Goal: Task Accomplishment & Management: Use online tool/utility

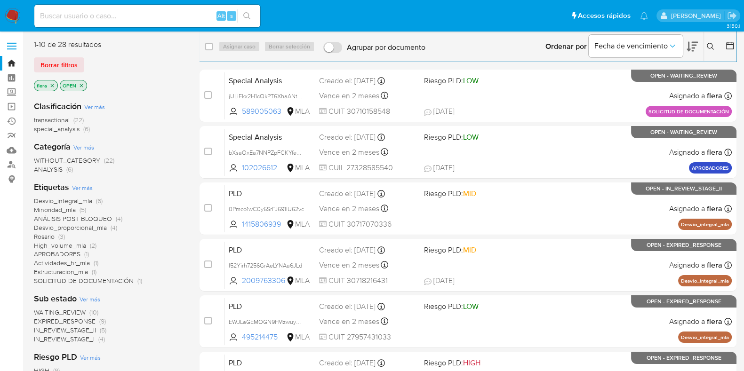
click at [712, 44] on icon at bounding box center [710, 46] width 7 height 7
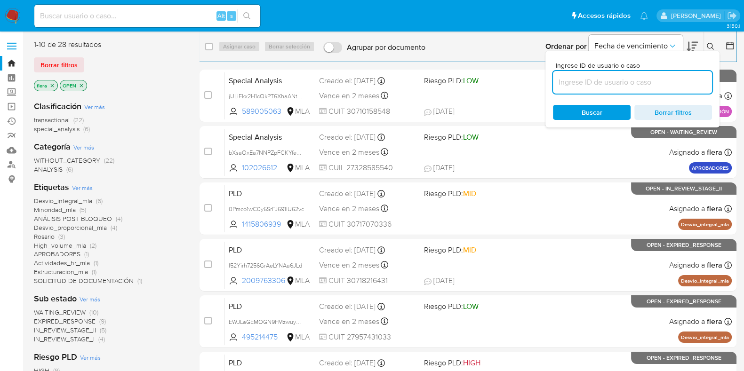
click at [645, 83] on input at bounding box center [632, 82] width 159 height 12
type input "HouKbeej7Kq3n1FzKIQ6nYE0"
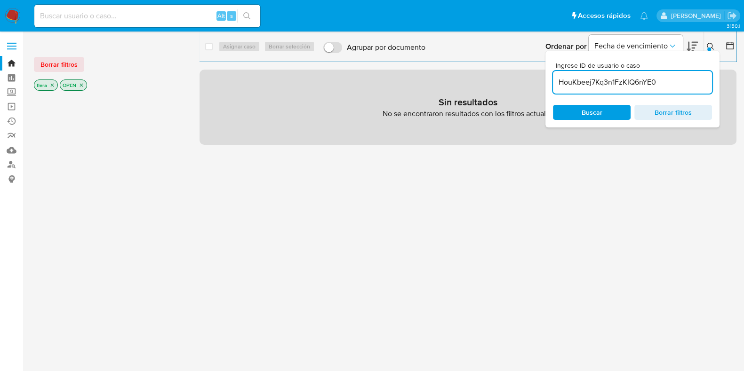
click at [83, 85] on icon "close-filter" at bounding box center [82, 85] width 6 height 6
click at [54, 86] on icon "close-filter" at bounding box center [52, 85] width 6 height 6
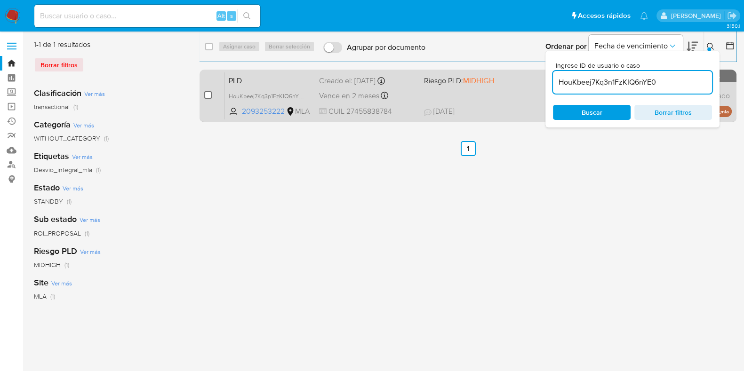
click at [210, 96] on input "checkbox" at bounding box center [208, 95] width 8 height 8
checkbox input "true"
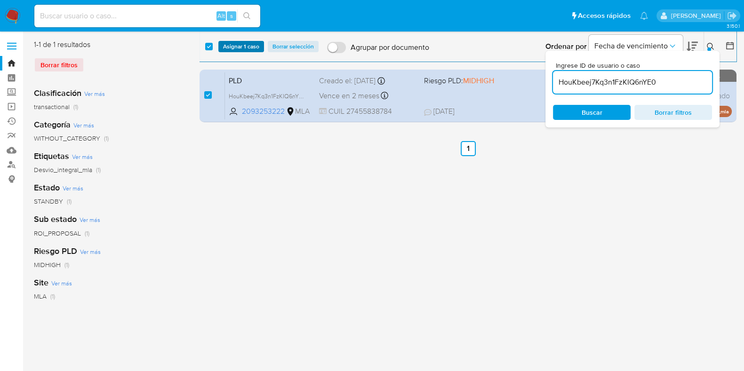
click at [243, 43] on span "Asignar 1 caso" at bounding box center [241, 46] width 36 height 9
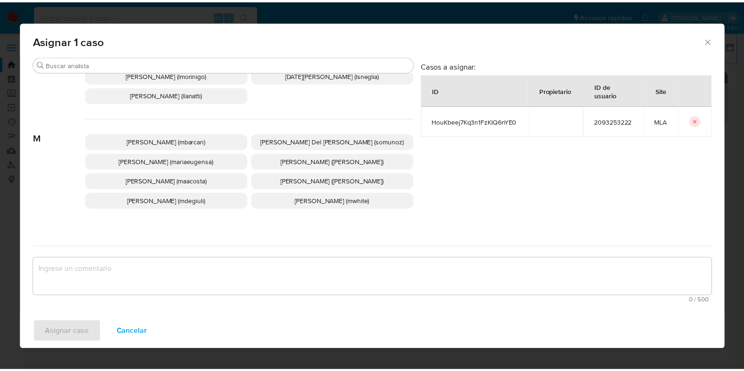
scroll to position [530, 0]
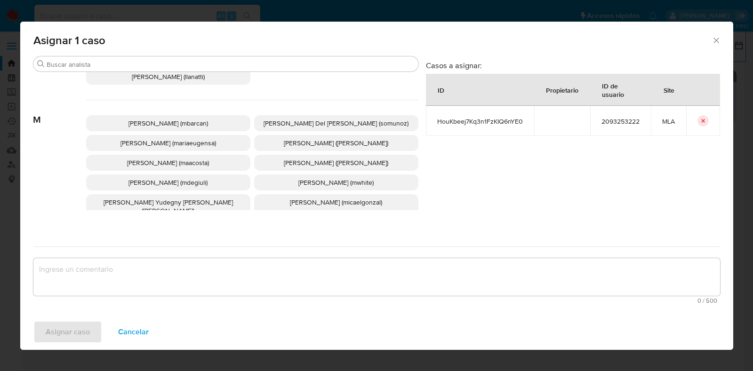
click at [197, 180] on span "Martin Pablo De Giuli (mdegiuli)" at bounding box center [168, 182] width 79 height 9
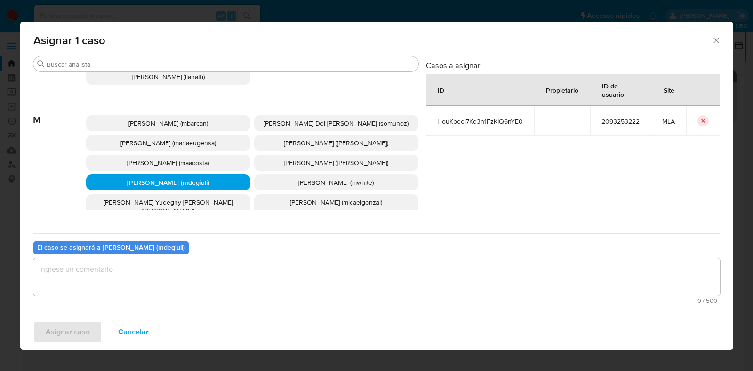
click at [241, 264] on textarea "assign-modal" at bounding box center [376, 277] width 687 height 38
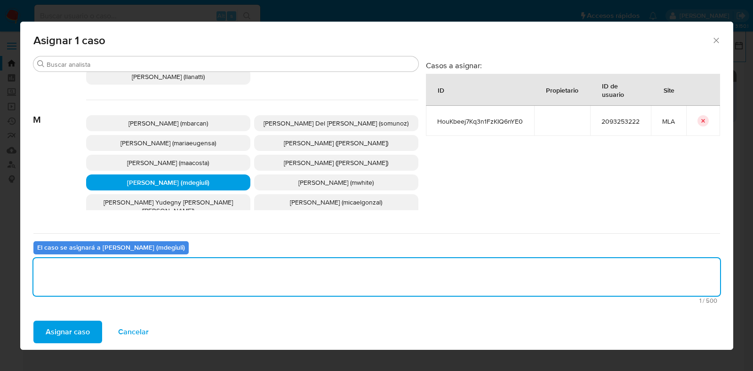
click at [83, 331] on span "Asignar caso" at bounding box center [68, 332] width 44 height 21
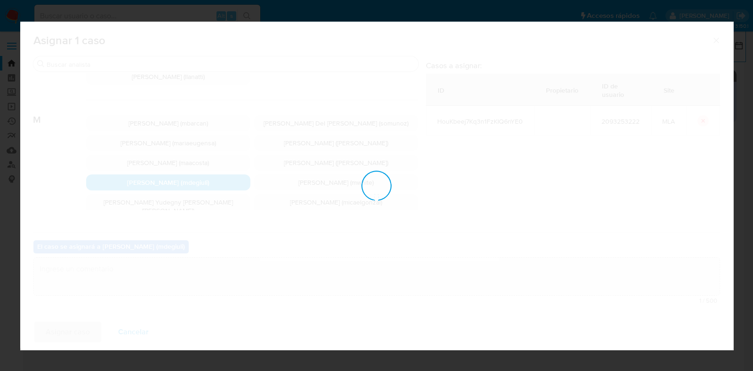
checkbox input "false"
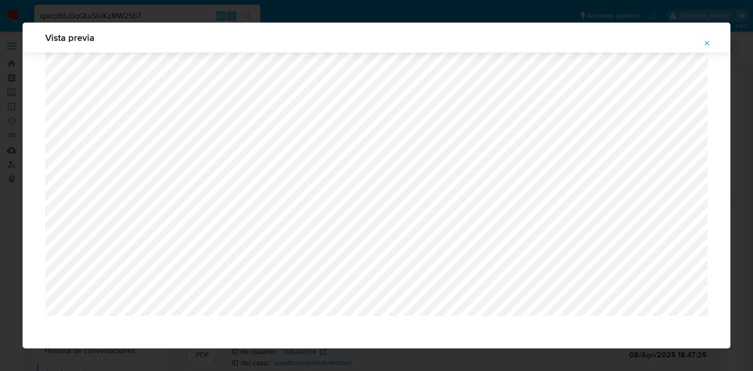
select select "10"
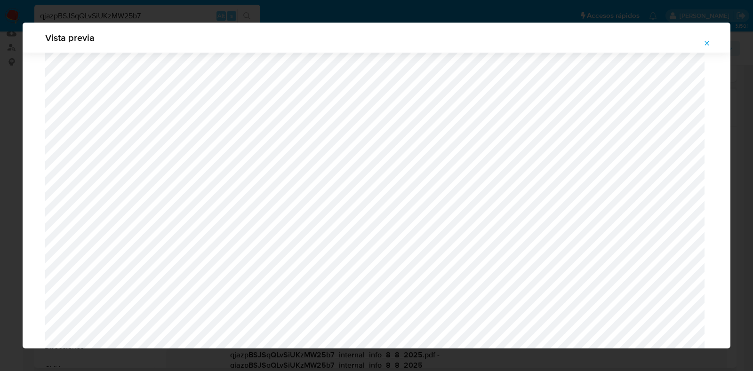
scroll to position [334, 0]
click at [711, 45] on icon "Attachment preview" at bounding box center [707, 44] width 8 height 8
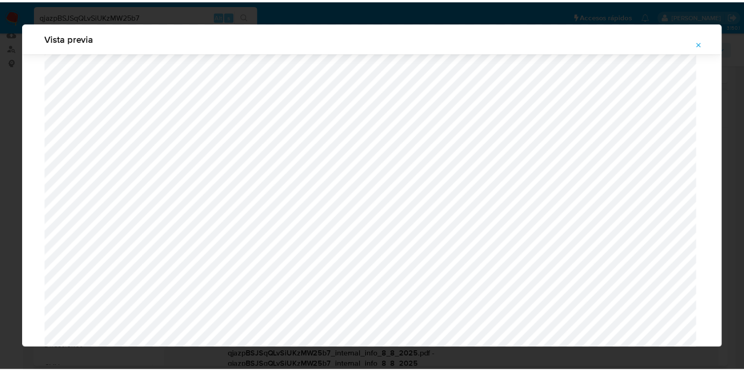
scroll to position [24, 0]
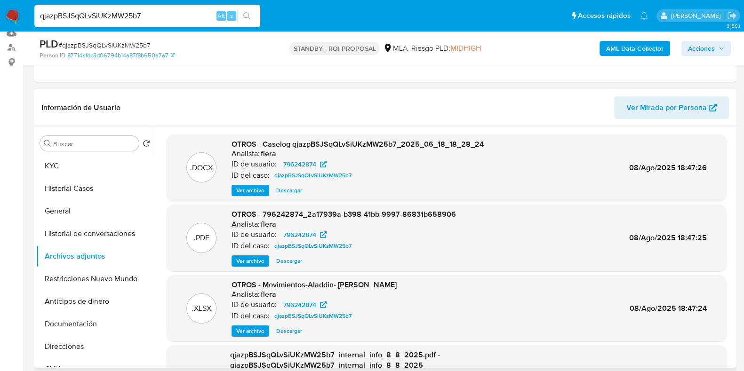
click at [135, 24] on div "qjazpBSJSqQLvSiUKzMW25b7 Alt s" at bounding box center [147, 16] width 226 height 23
click at [137, 19] on input "qjazpBSJSqQLvSiUKzMW25b7" at bounding box center [147, 16] width 226 height 12
paste input "SnOCtoj5riTLOQJMfh6aHWzj"
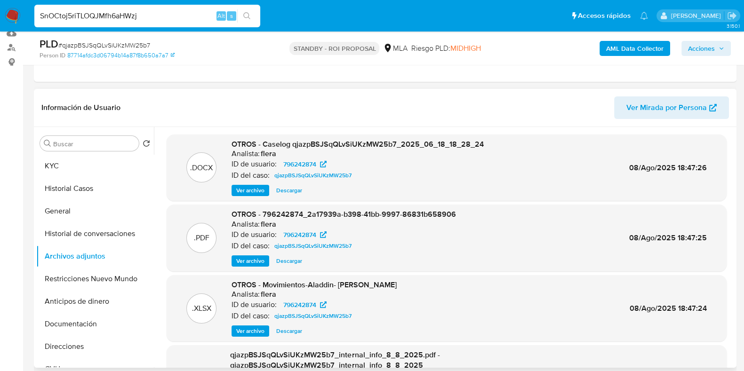
type input "SnOCtoj5riTLOQJMfh6aHWzj"
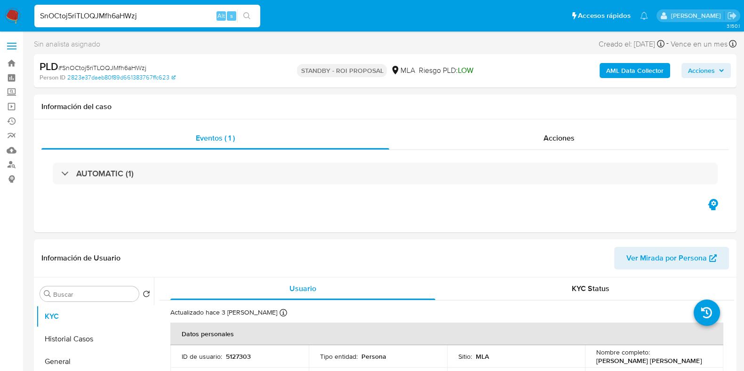
select select "10"
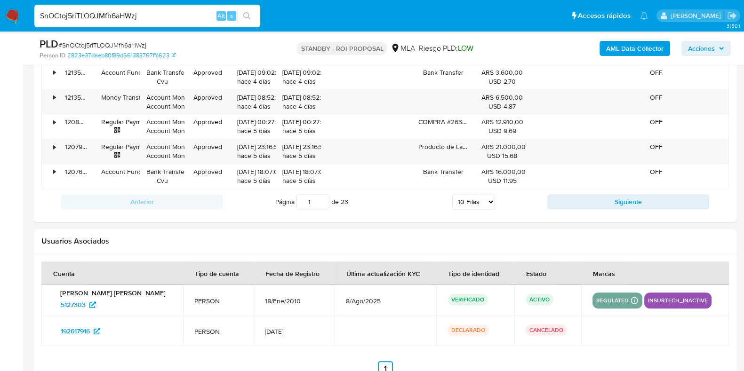
scroll to position [1217, 0]
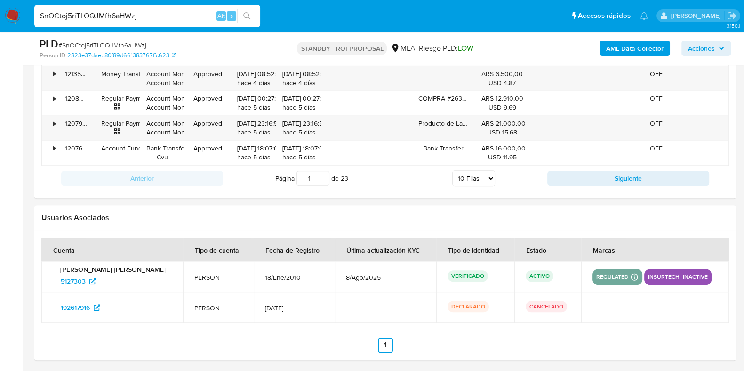
click at [154, 16] on input "SnOCtoj5riTLOQJMfh6aHWzj" at bounding box center [147, 16] width 226 height 12
paste input "ImhmqiNlU4cGgEL0MU5HYcm8"
type input "ImhmqiNlU4cGgEL0MU5HYcm8"
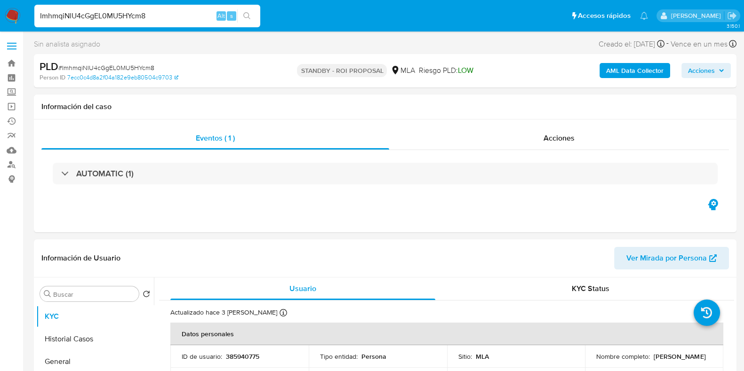
select select "10"
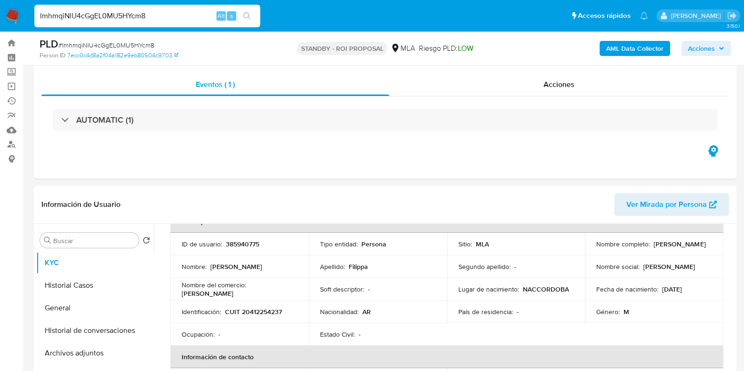
scroll to position [9, 0]
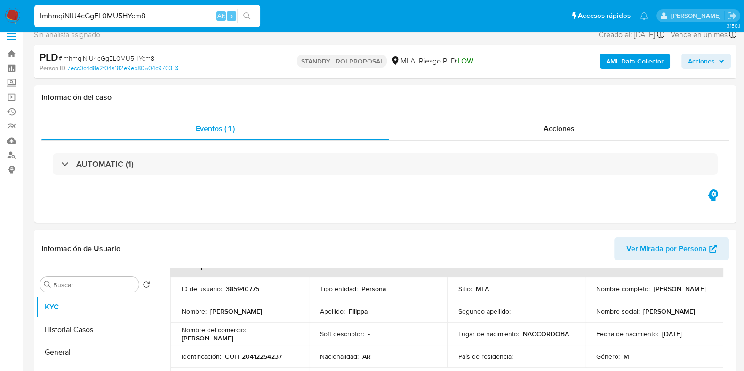
click at [123, 13] on input "ImhmqiNlU4cGgEL0MU5HYcm8" at bounding box center [147, 16] width 226 height 12
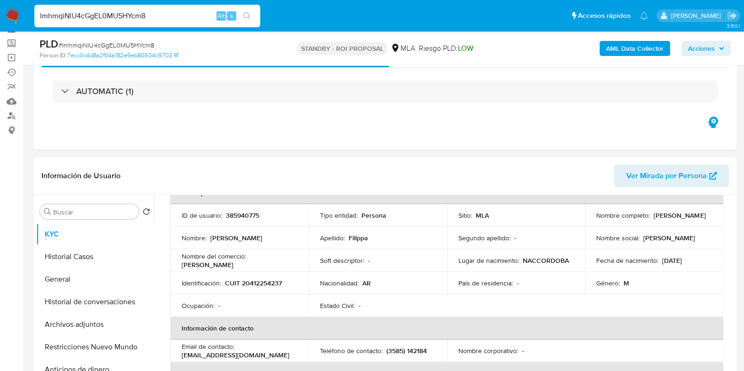
scroll to position [68, 0]
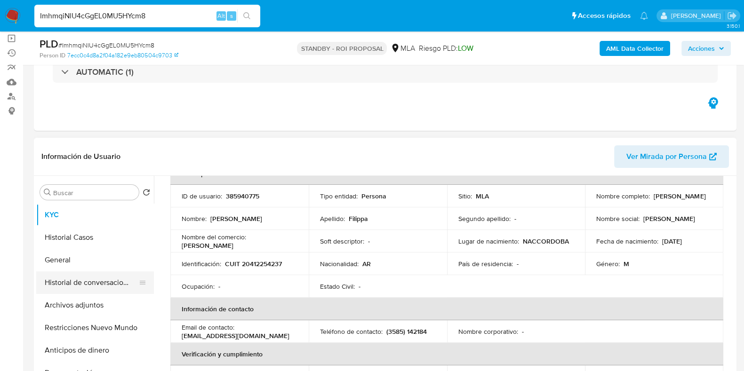
click at [80, 286] on button "Historial de conversaciones" at bounding box center [91, 283] width 110 height 23
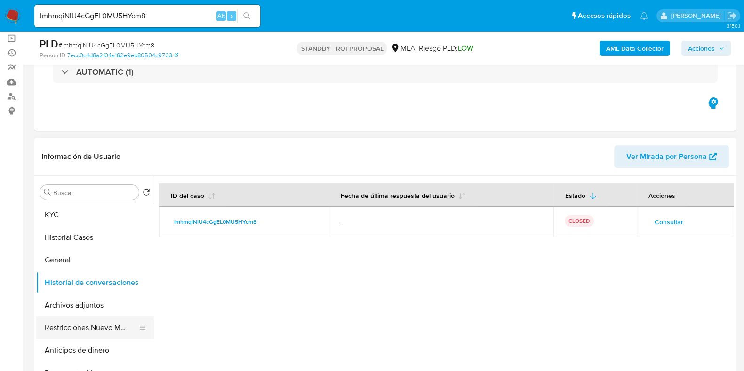
click at [99, 335] on button "Restricciones Nuevo Mundo" at bounding box center [91, 328] width 110 height 23
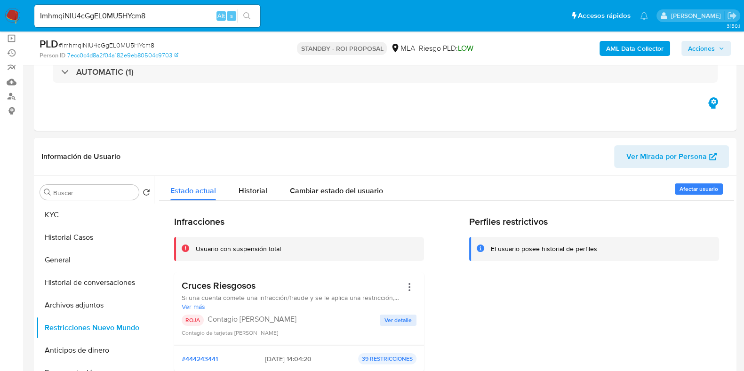
click at [129, 16] on input "ImhmqiNlU4cGgEL0MU5HYcm8" at bounding box center [147, 16] width 226 height 12
paste input "qjazpBSJSqQLvSiUKzMW25b7"
type input "qjazpBSJSqQLvSiUKzMW25b7"
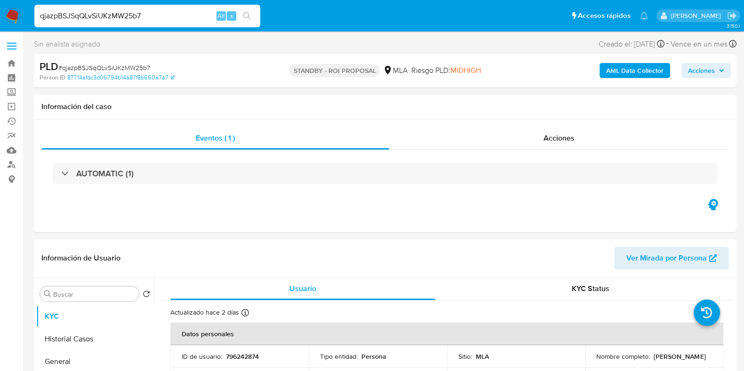
select select "10"
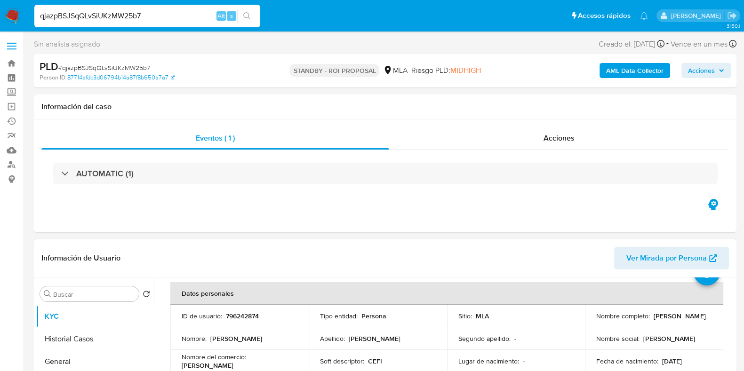
scroll to position [58, 0]
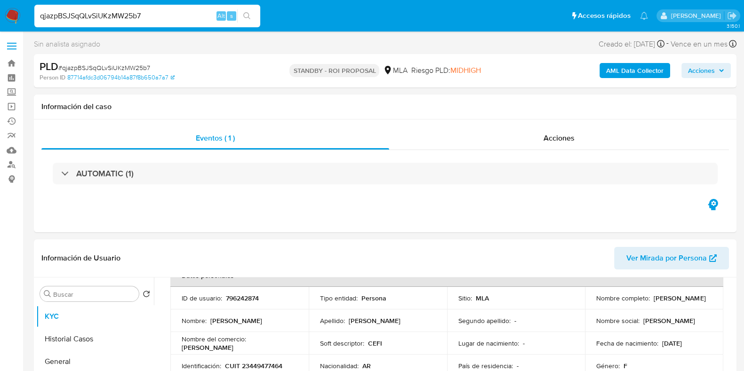
click at [96, 8] on div "qjazpBSJSqQLvSiUKzMW25b7 Alt s" at bounding box center [147, 16] width 226 height 23
click at [96, 11] on input "qjazpBSJSqQLvSiUKzMW25b7" at bounding box center [147, 16] width 226 height 12
paste input "m1jIvJFgdE6pHQR713PNS3Ul"
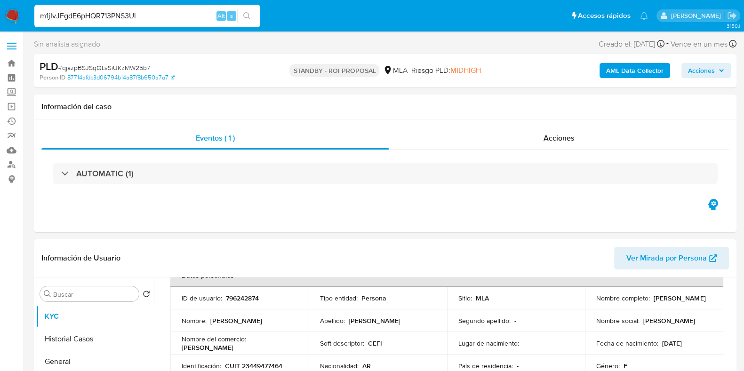
type input "m1jIvJFgdE6pHQR713PNS3Ul"
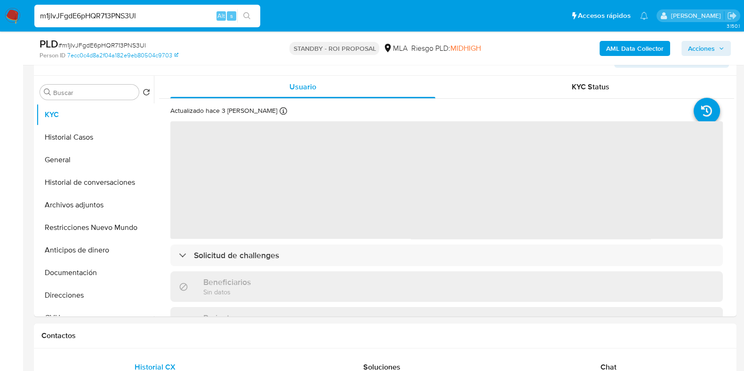
scroll to position [177, 0]
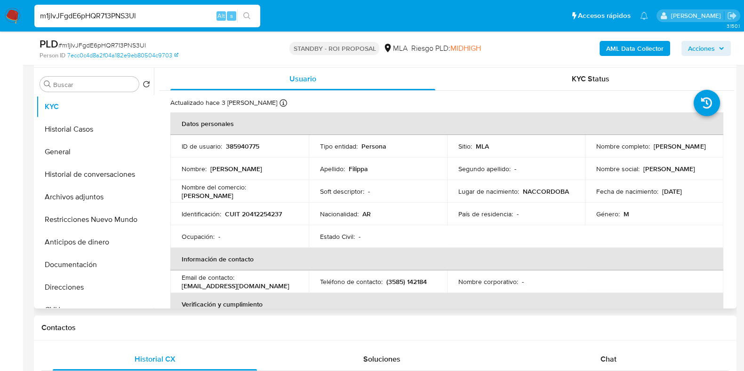
select select "10"
click at [101, 215] on button "Restricciones Nuevo Mundo" at bounding box center [91, 220] width 110 height 23
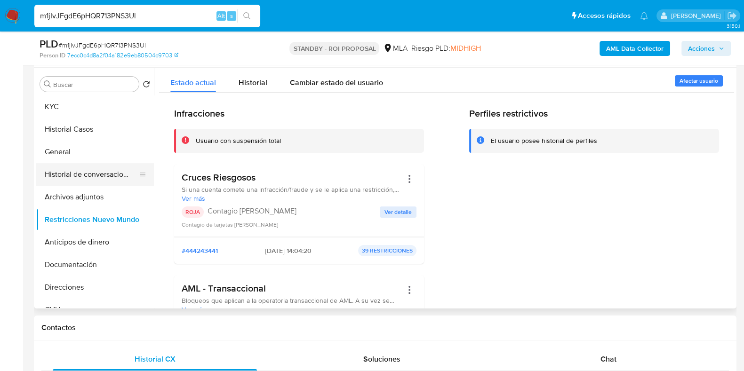
click at [72, 164] on button "Historial de conversaciones" at bounding box center [91, 174] width 110 height 23
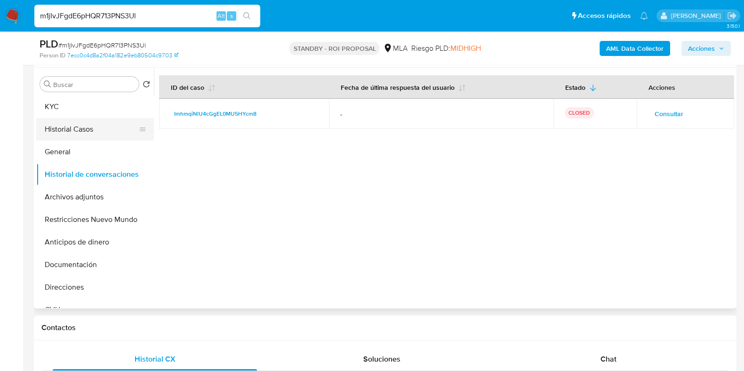
click at [75, 130] on button "Historial Casos" at bounding box center [91, 129] width 110 height 23
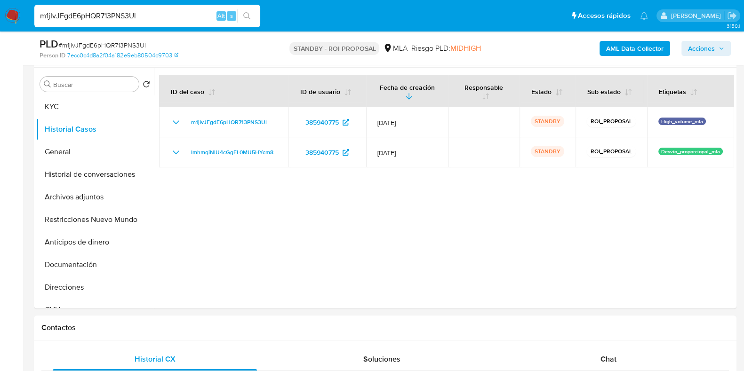
click at [148, 15] on input "m1jIvJFgdE6pHQR713PNS3Ul" at bounding box center [147, 16] width 226 height 12
paste input "6vzTrCQKQKe9W5R6FqjNdd6h"
type input "6vzTrCQKQKe9W5R6FqjNdd6h"
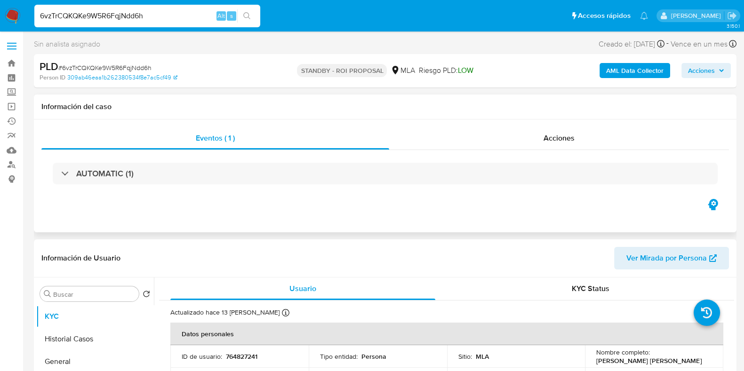
select select "10"
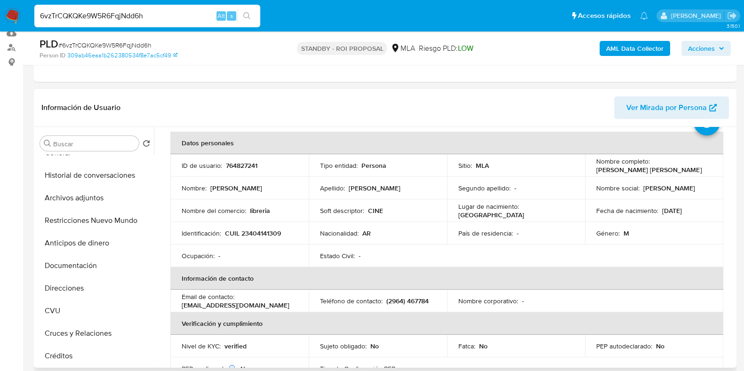
scroll to position [58, 0]
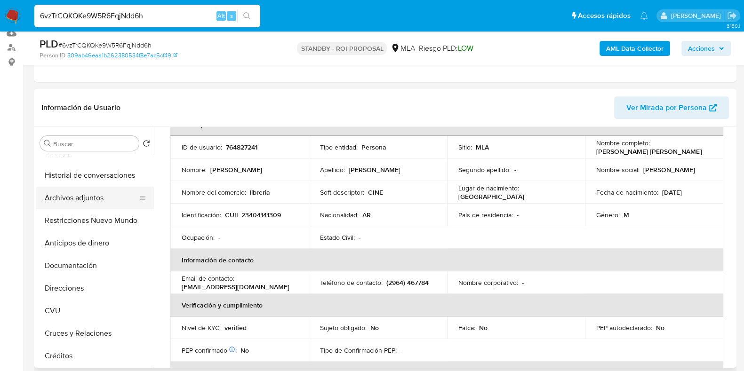
click at [88, 203] on button "Archivos adjuntos" at bounding box center [91, 198] width 110 height 23
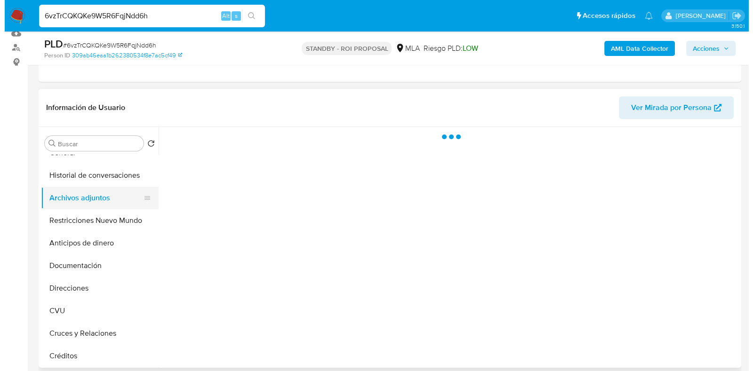
scroll to position [0, 0]
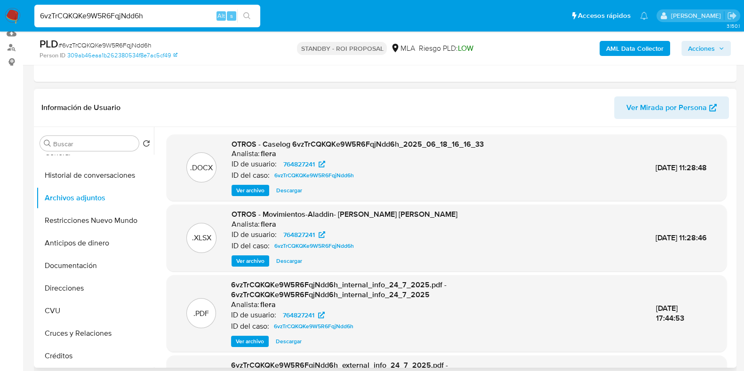
click at [291, 183] on div "OTROS - Caselog 6vzTrCQKQKe9W5R6FqjNdd6h_2025_06_18_16_16_33 Analista: flera ID…" at bounding box center [358, 167] width 252 height 57
click at [289, 186] on span "Descargar" at bounding box center [289, 190] width 26 height 9
click at [245, 188] on span "Ver archivo" at bounding box center [250, 190] width 28 height 9
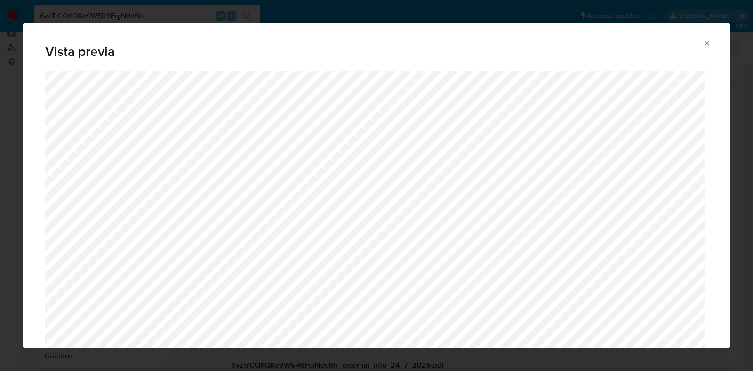
click at [702, 43] on button "Attachment preview" at bounding box center [707, 43] width 21 height 15
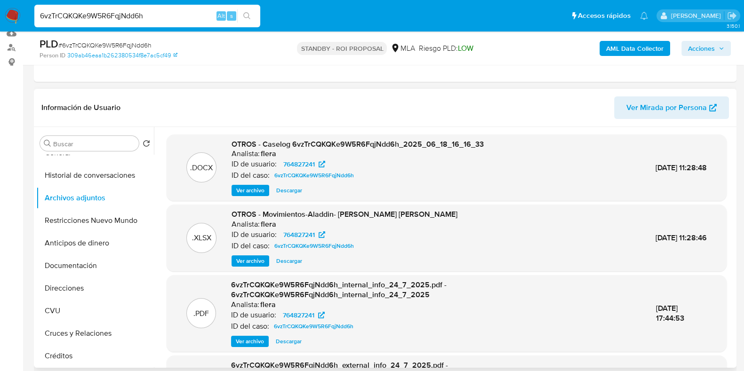
click at [287, 187] on span "Descargar" at bounding box center [289, 190] width 26 height 9
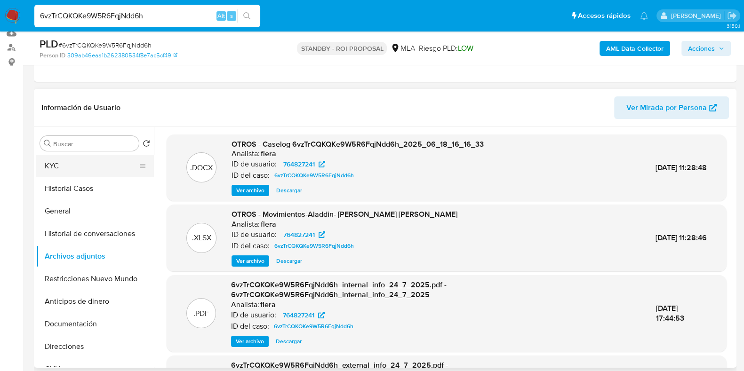
click at [73, 162] on button "KYC" at bounding box center [91, 166] width 110 height 23
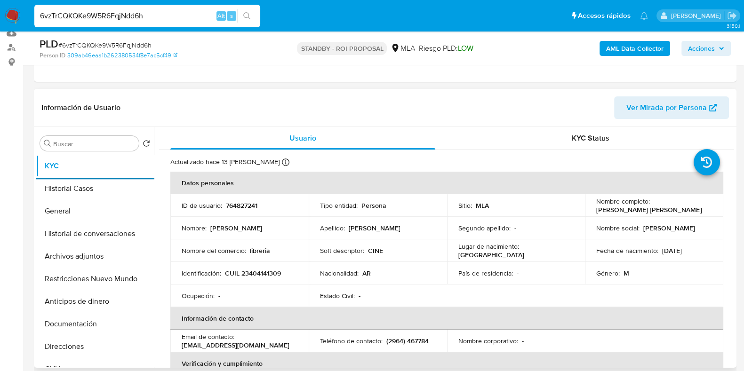
scroll to position [58, 0]
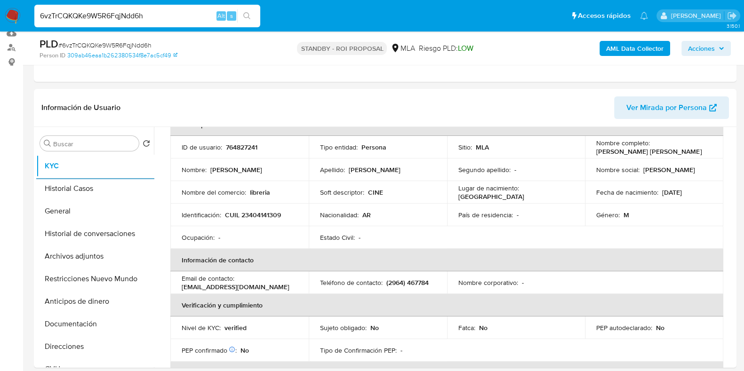
click at [105, 17] on input "6vzTrCQKQKe9W5R6FqjNdd6h" at bounding box center [147, 16] width 226 height 12
paste input "U7RF7izN9yHlzbPWlm6kt1t"
type input "6U7RF7izN9yHlzbPWlm6kt1t"
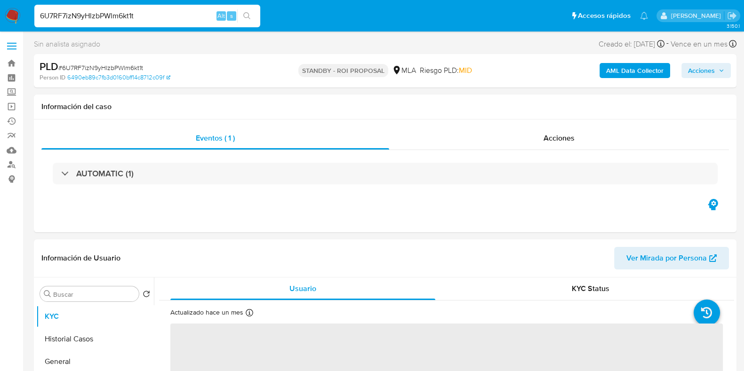
select select "10"
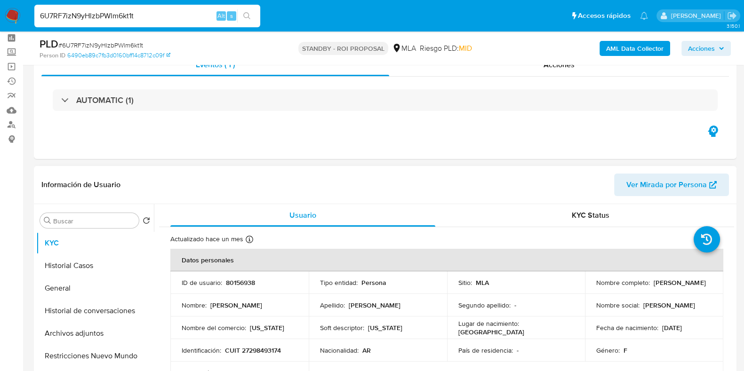
scroll to position [58, 0]
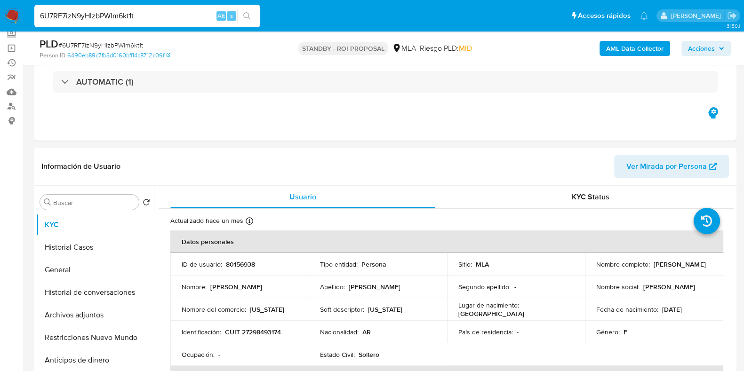
click at [112, 20] on input "6U7RF7izN9yHlzbPWlm6kt1t" at bounding box center [147, 16] width 226 height 12
click at [75, 317] on button "Archivos adjuntos" at bounding box center [91, 315] width 110 height 23
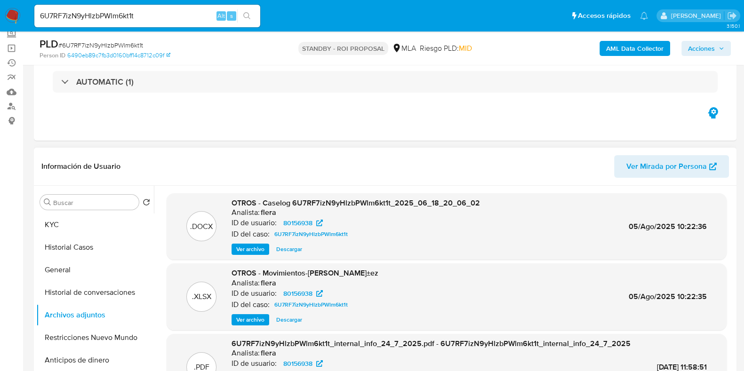
click at [289, 249] on span "Descargar" at bounding box center [289, 249] width 26 height 9
click at [135, 20] on input "6U7RF7izN9yHlzbPWlm6kt1t" at bounding box center [147, 16] width 226 height 12
paste input "Ef0fvD4mHjLe107juadkevOM"
type input "Ef0fvD4mHjLe107juadkevOM"
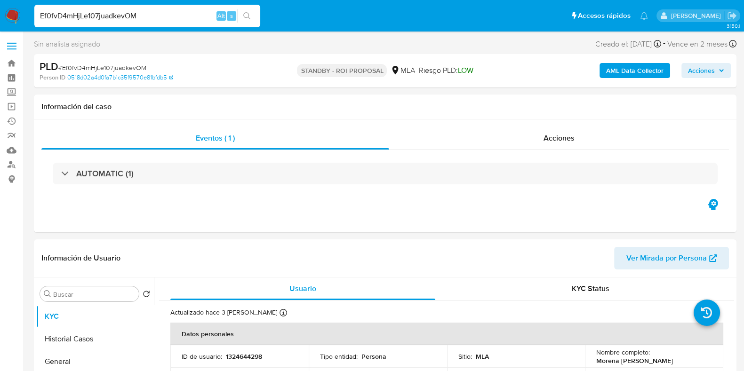
select select "10"
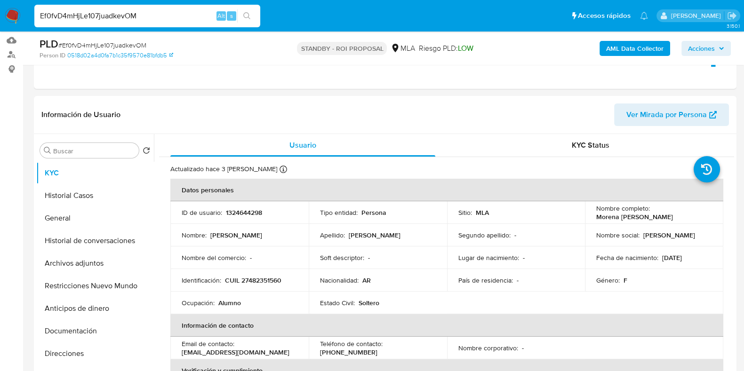
scroll to position [117, 0]
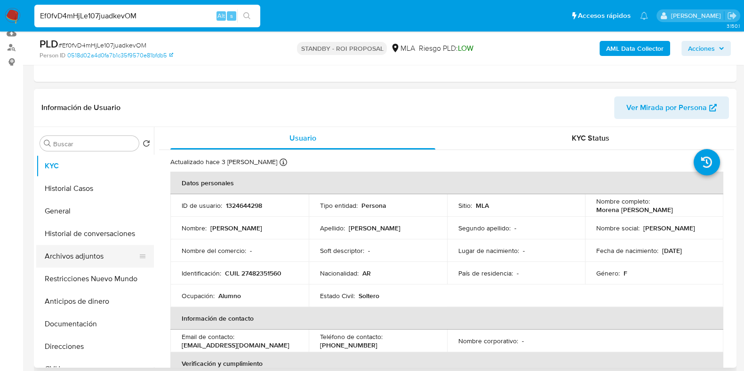
click at [75, 266] on button "Archivos adjuntos" at bounding box center [91, 256] width 110 height 23
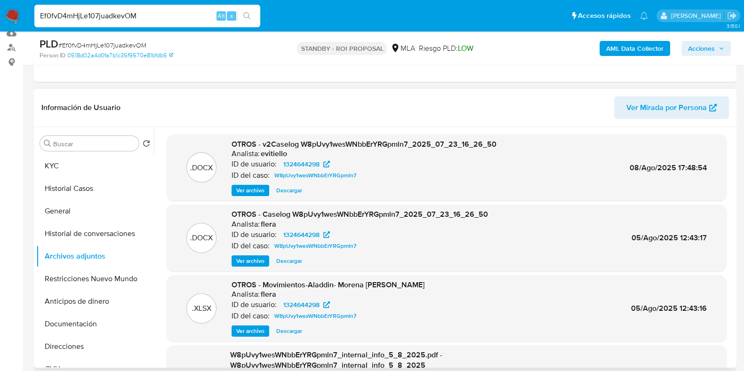
click at [292, 189] on span "Descargar" at bounding box center [289, 190] width 26 height 9
click at [88, 16] on input "Ef0fvD4mHjLe107juadkevOM" at bounding box center [147, 16] width 226 height 12
paste input "ZYQb1felNjyqIG3WsYtOwik1"
type input "ZYQb1felNjyqIG3WsYtOwik1"
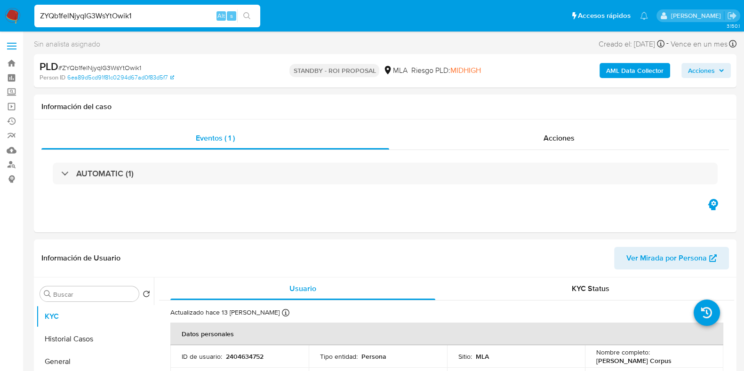
select select "10"
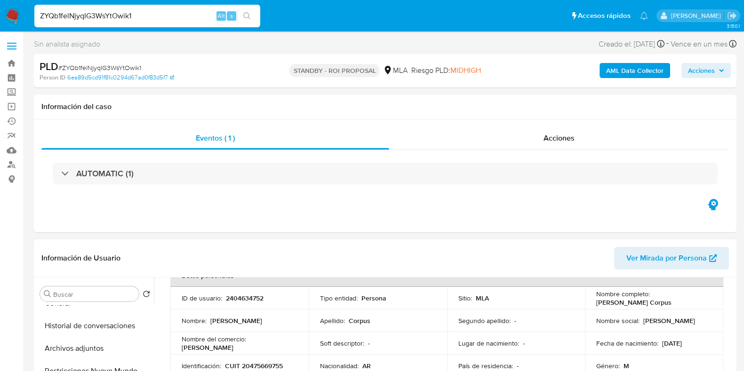
scroll to position [58, 0]
click at [82, 348] on button "Archivos adjuntos" at bounding box center [91, 348] width 110 height 23
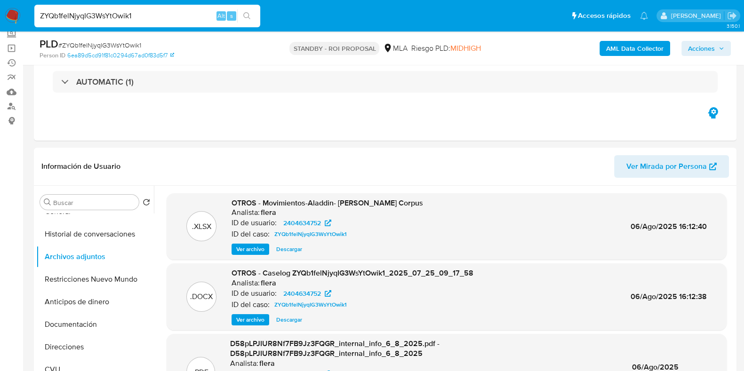
scroll to position [117, 0]
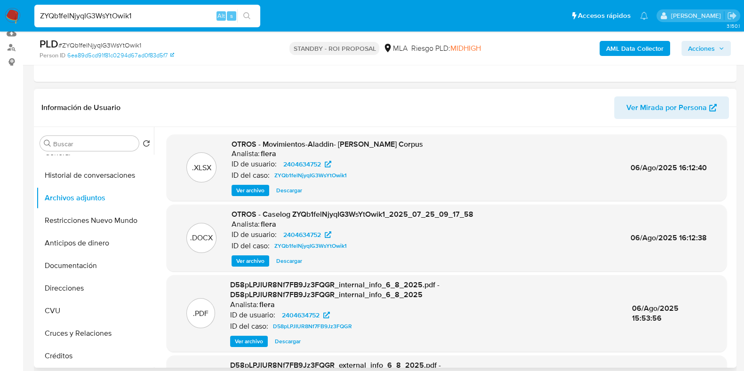
click at [294, 264] on span "Descargar" at bounding box center [289, 261] width 26 height 9
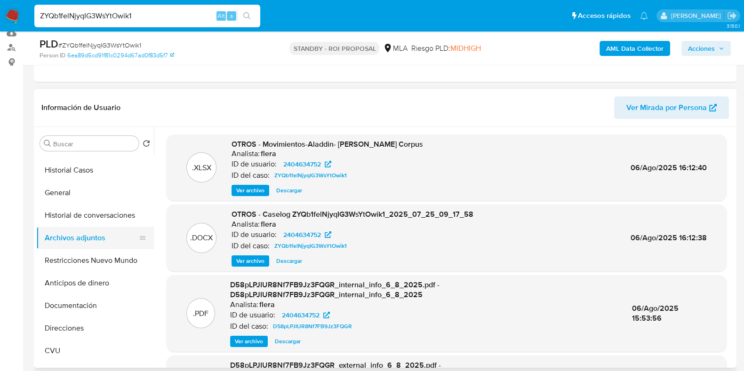
scroll to position [0, 0]
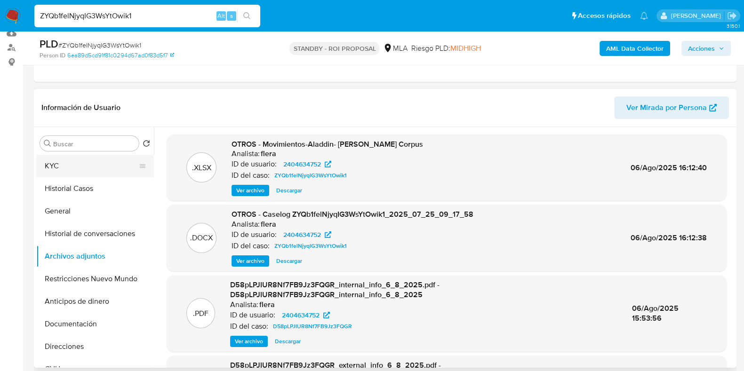
click at [71, 164] on button "KYC" at bounding box center [91, 166] width 110 height 23
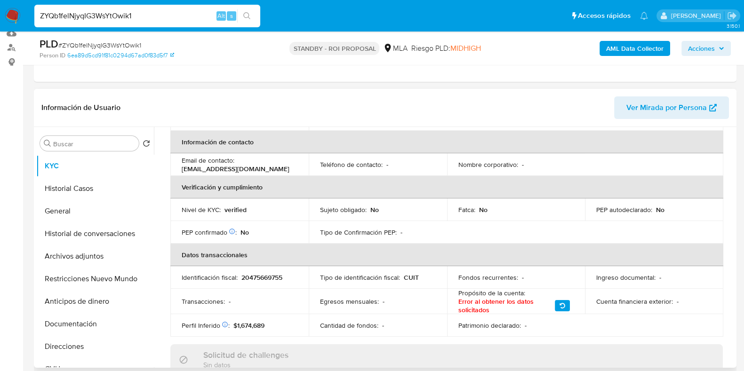
scroll to position [117, 0]
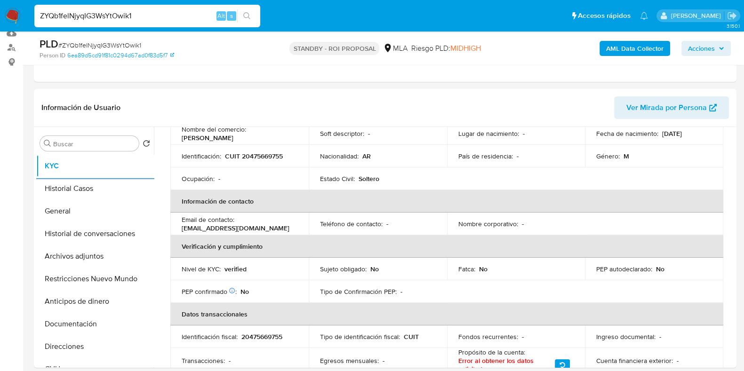
click at [106, 16] on input "ZYQb1felNjyqIG3WsYtOwik1" at bounding box center [147, 16] width 226 height 12
paste input "qjazpBSJSqQLvSiUKzMW25b7"
type input "qjazpBSJSqQLvSiUKzMW25b7"
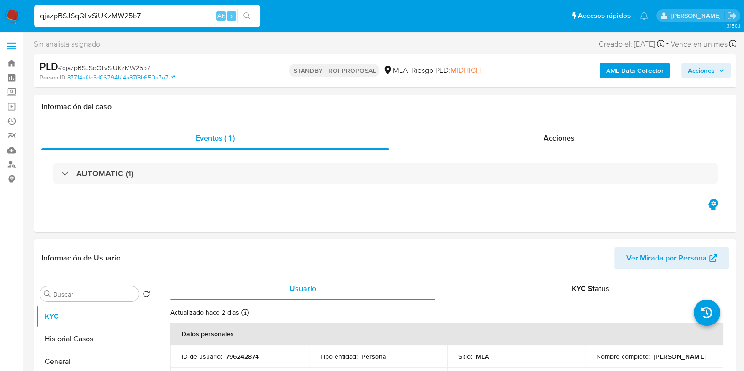
select select "10"
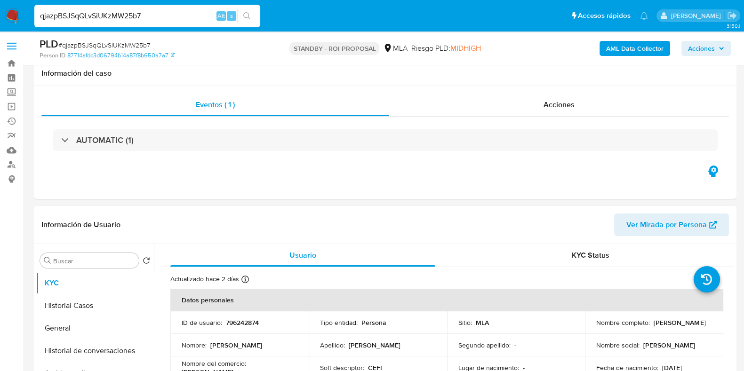
scroll to position [58, 0]
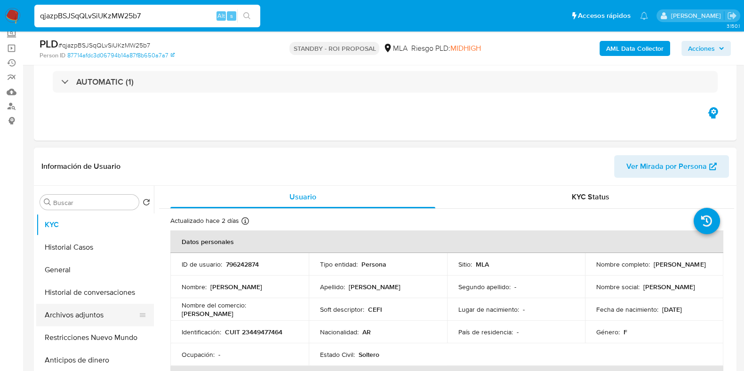
click at [54, 310] on button "Archivos adjuntos" at bounding box center [91, 315] width 110 height 23
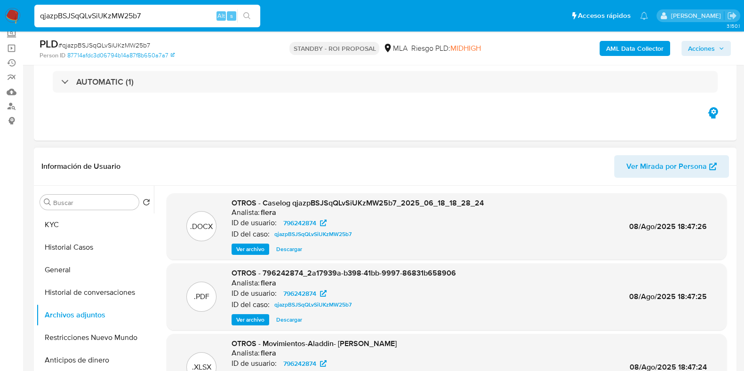
click at [290, 252] on span "Descargar" at bounding box center [289, 249] width 26 height 9
click at [118, 17] on input "qjazpBSJSqQLvSiUKzMW25b7" at bounding box center [147, 16] width 226 height 12
paste input "632116672"
click at [67, 15] on input "632116672" at bounding box center [147, 16] width 226 height 12
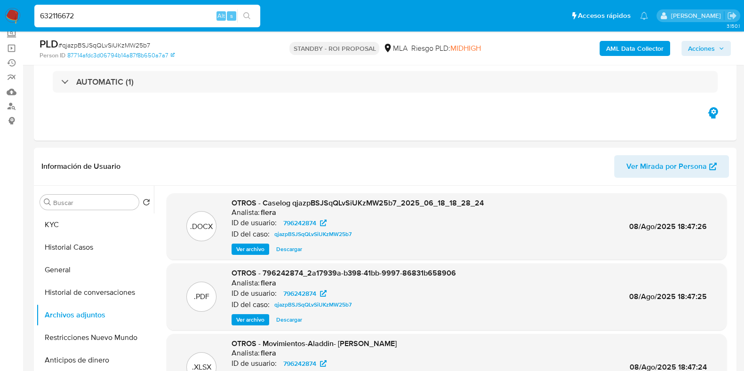
click at [67, 15] on input "632116672" at bounding box center [147, 16] width 226 height 12
paste input "aZ6OkzIAZIiWOJqLgJPs8r9c"
type input "aZ6OkzIAZIiWOJqLgJPs8r9c"
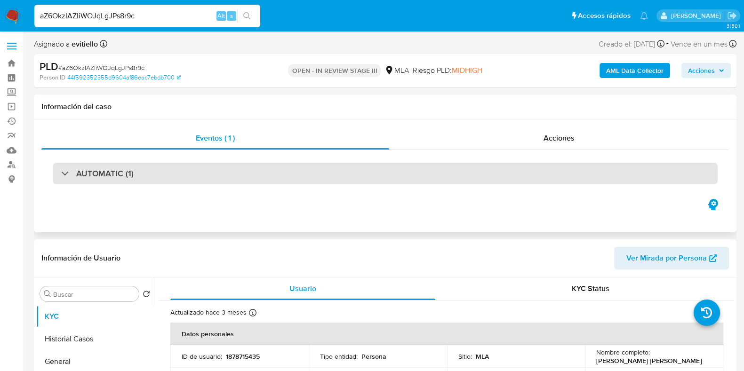
select select "10"
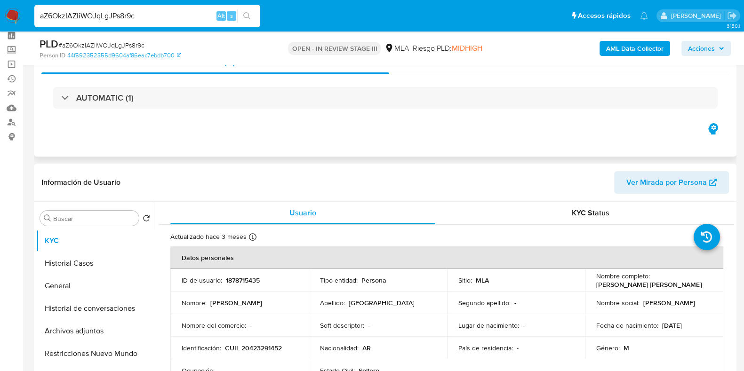
scroll to position [58, 0]
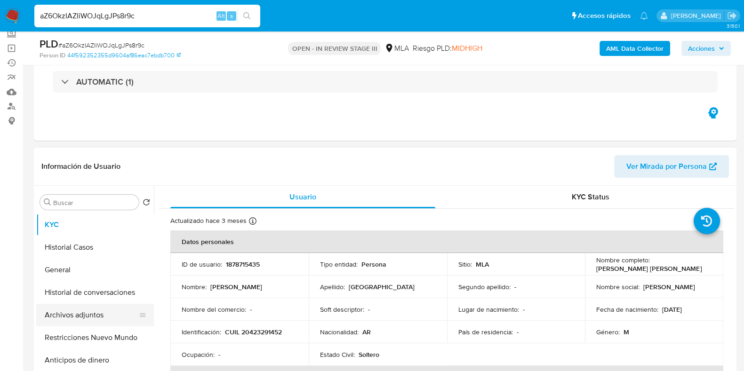
click at [80, 319] on button "Archivos adjuntos" at bounding box center [91, 315] width 110 height 23
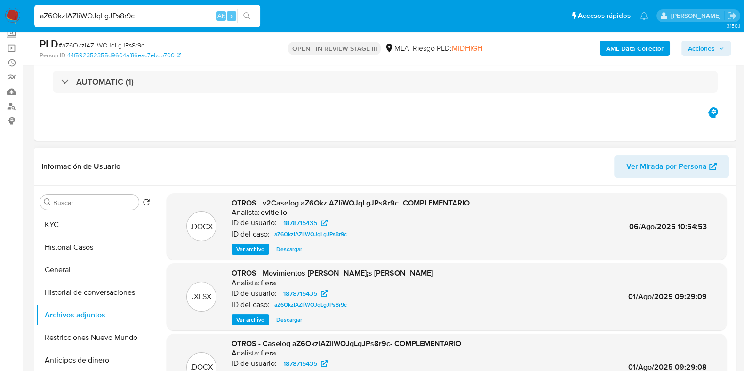
click at [293, 245] on span "Descargar" at bounding box center [289, 249] width 26 height 9
click at [114, 19] on input "aZ6OkzIAZIiWOJqLgJPs8r9c" at bounding box center [147, 16] width 226 height 12
paste input "OVC4kBqUAYY0aOdPDATHoyoy"
type input "OVC4kBqUAYY0aOdPDATHoyoy"
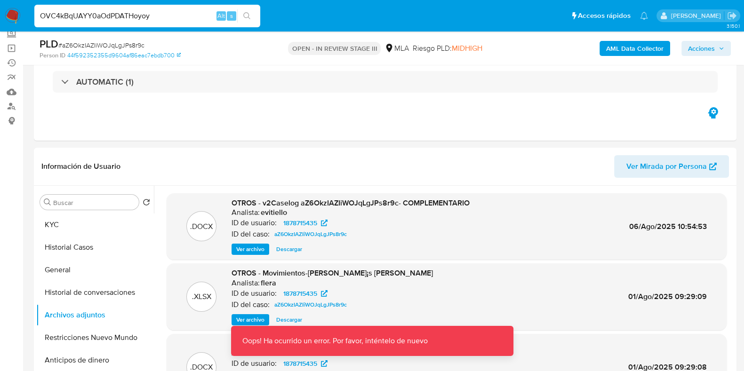
click at [114, 19] on input "OVC4kBqUAYY0aOdPDATHoyoy" at bounding box center [147, 16] width 226 height 12
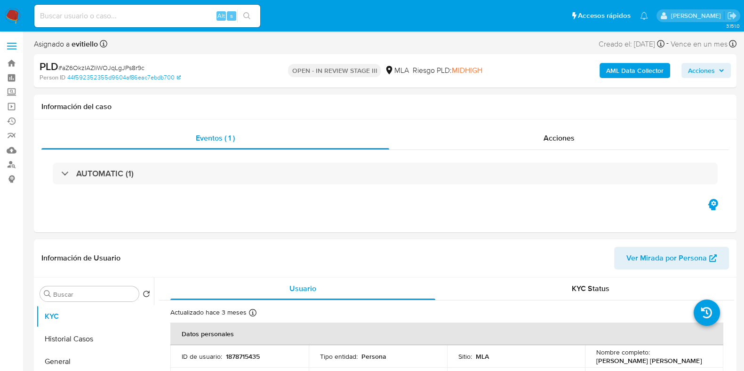
select select "10"
click at [156, 20] on input at bounding box center [147, 16] width 226 height 12
paste input "OVC4kBqUAYY0aOdPDATHoyoy"
type input "OVC4kBqUAYY0aOdPDATHoyoy"
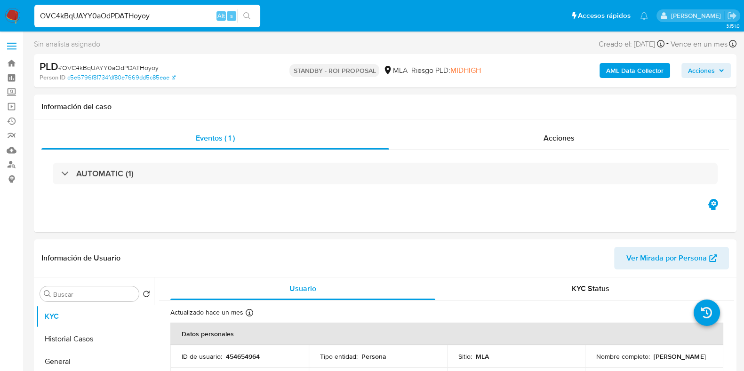
select select "10"
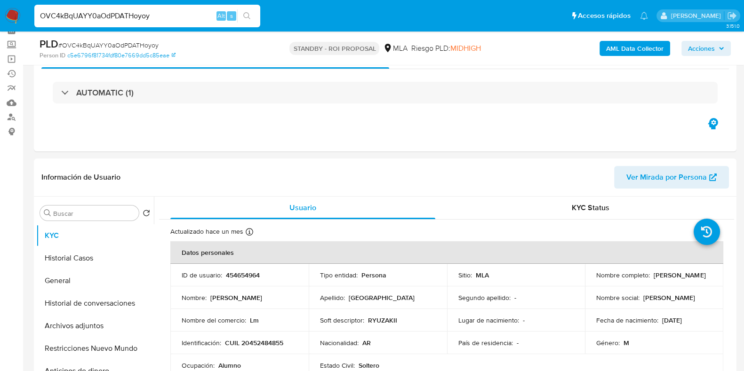
scroll to position [58, 0]
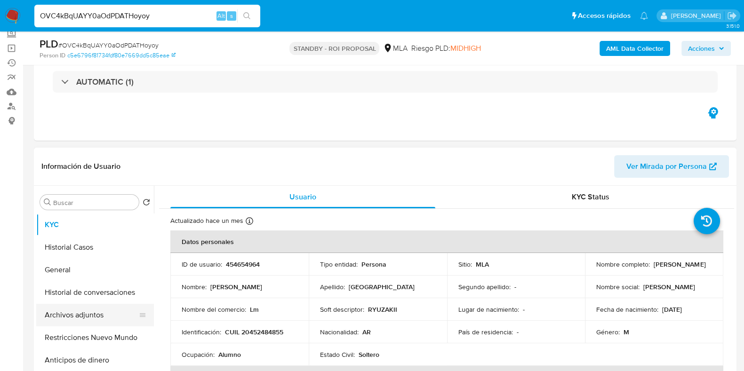
click at [89, 314] on button "Archivos adjuntos" at bounding box center [91, 315] width 110 height 23
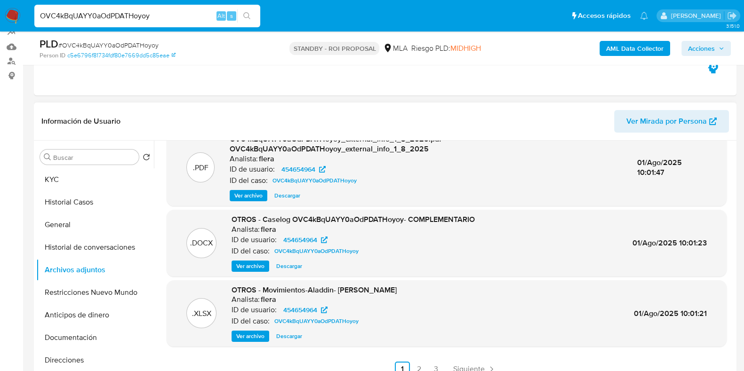
scroll to position [177, 0]
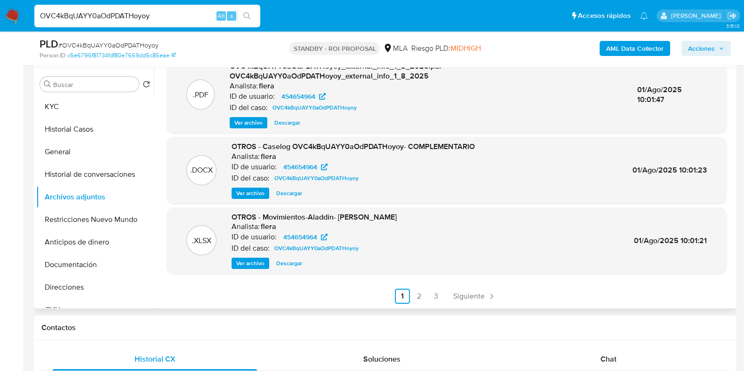
click at [296, 194] on span "Descargar" at bounding box center [289, 193] width 26 height 9
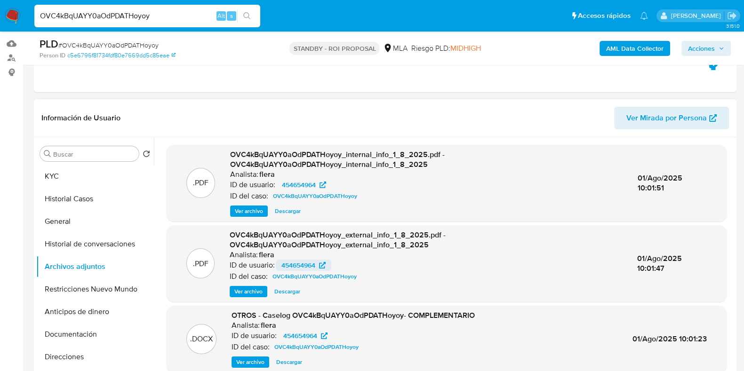
scroll to position [58, 0]
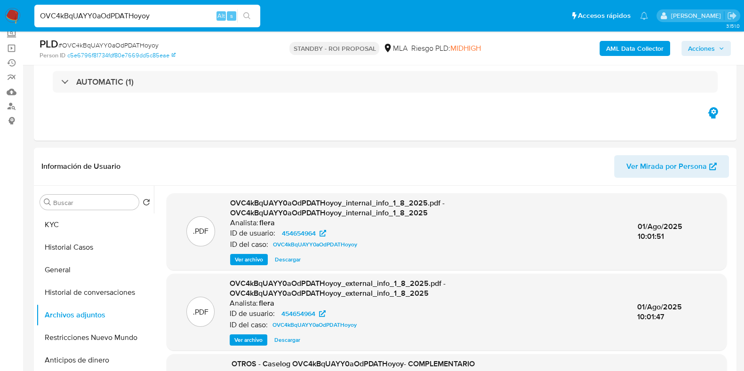
click at [94, 15] on input "OVC4kBqUAYY0aOdPDATHoyoy" at bounding box center [147, 16] width 226 height 12
paste input "TtjqVKtA9SQOyKwtGgh0o5Mr"
type input "TtjqVKtA9SQOyKwtGgh0o5Mr"
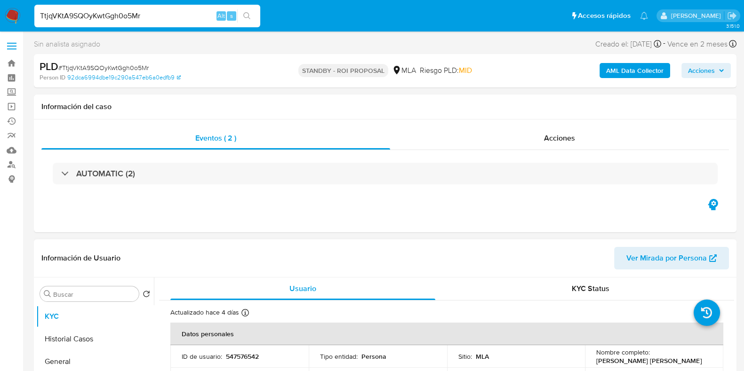
select select "10"
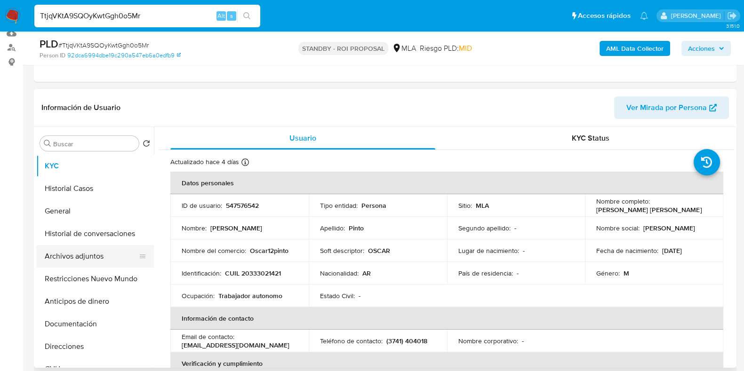
click at [91, 256] on button "Archivos adjuntos" at bounding box center [91, 256] width 110 height 23
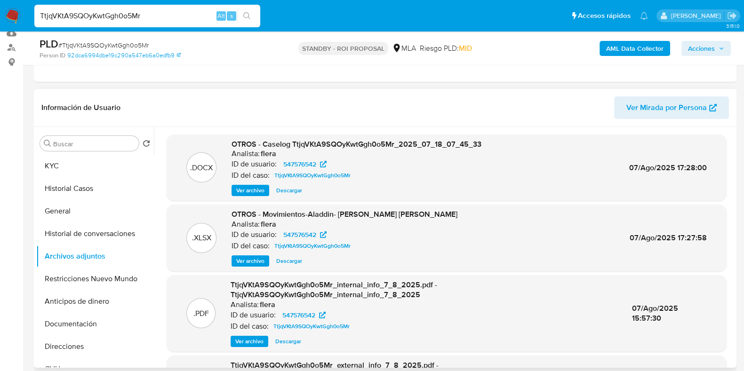
click at [292, 192] on span "Descargar" at bounding box center [289, 190] width 26 height 9
click at [91, 166] on button "KYC" at bounding box center [91, 166] width 110 height 23
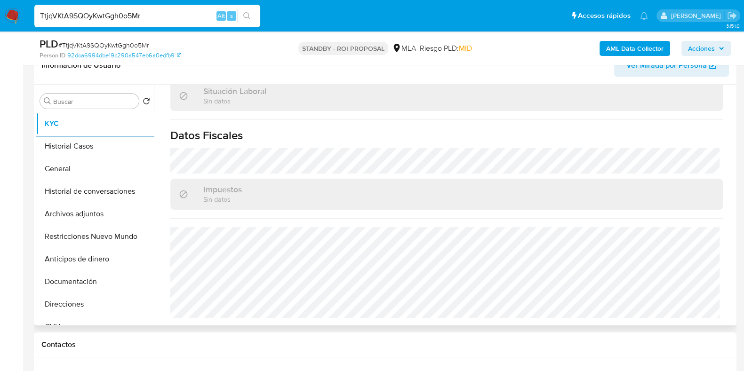
scroll to position [177, 0]
